Goal: Use online tool/utility: Utilize a website feature to perform a specific function

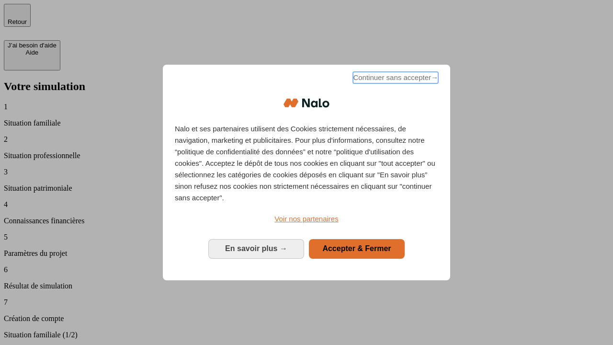
click at [395, 79] on span "Continuer sans accepter →" at bounding box center [395, 77] width 85 height 11
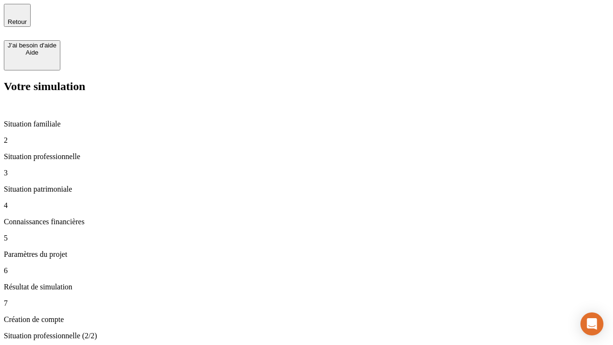
type input "30 000"
type input "40 000"
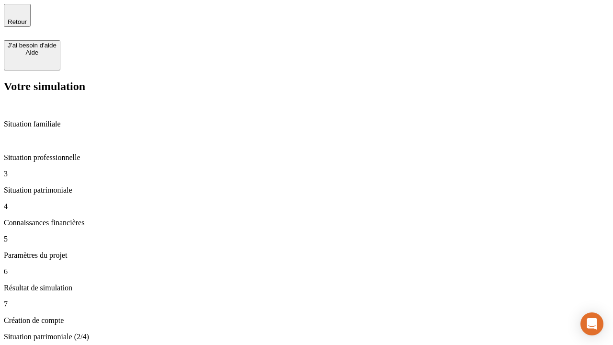
type input "1 100"
type input "20"
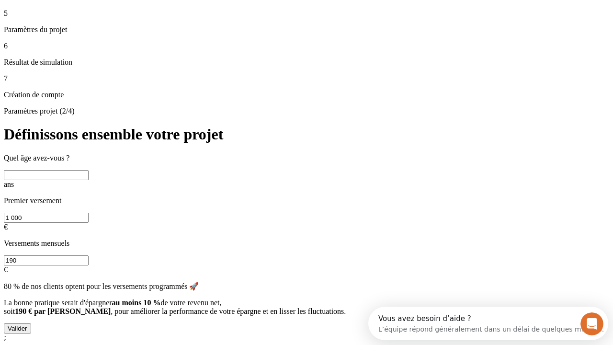
scroll to position [9, 0]
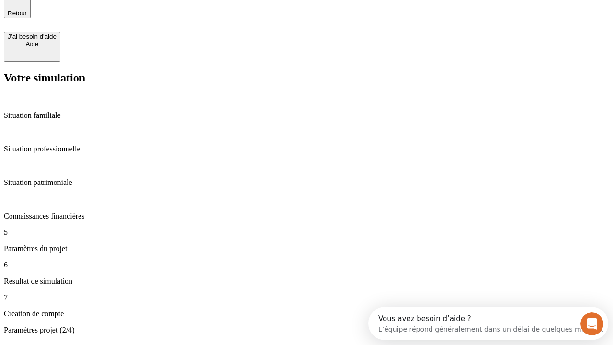
type input "40"
type input "50 000"
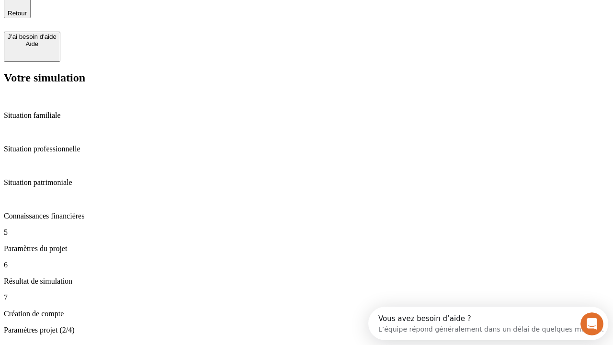
type input "640"
